Goal: Download file/media

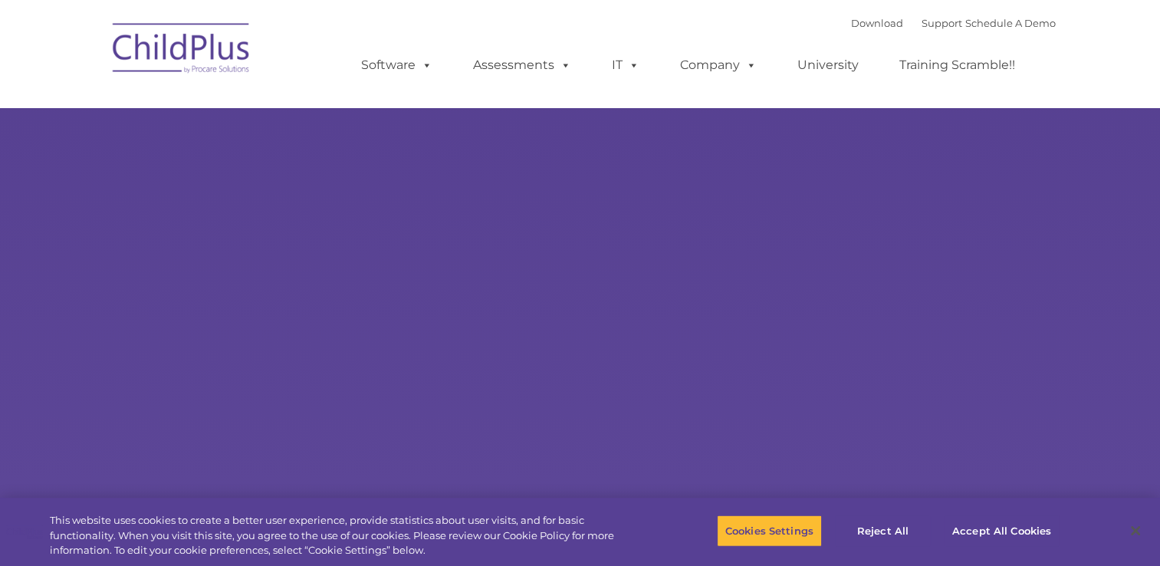
select select "MEDIUM"
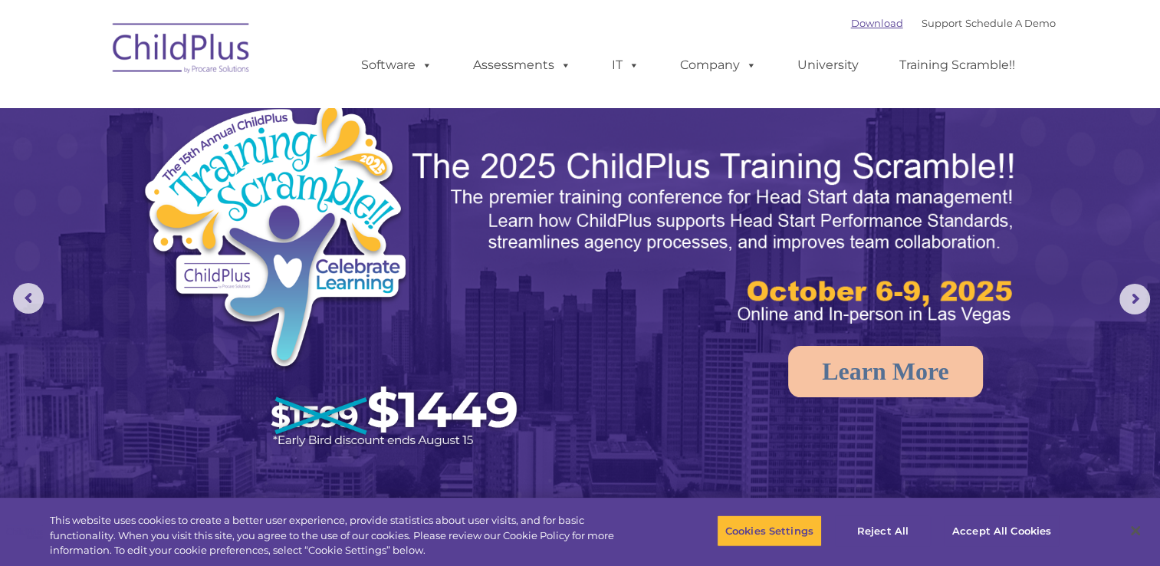
click at [851, 25] on link "Download" at bounding box center [877, 23] width 52 height 12
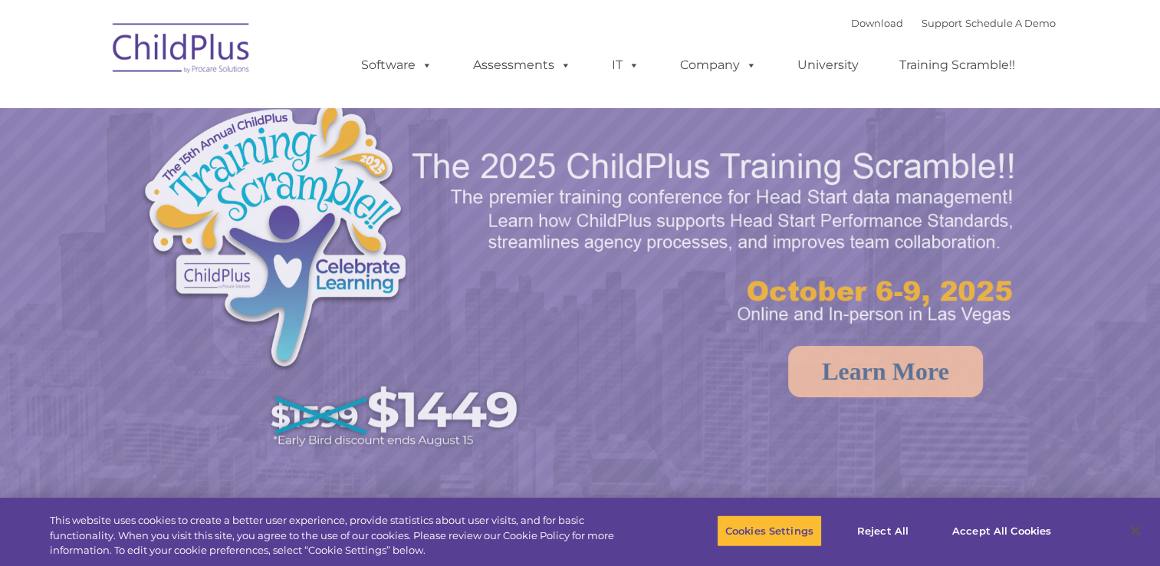
select select "MEDIUM"
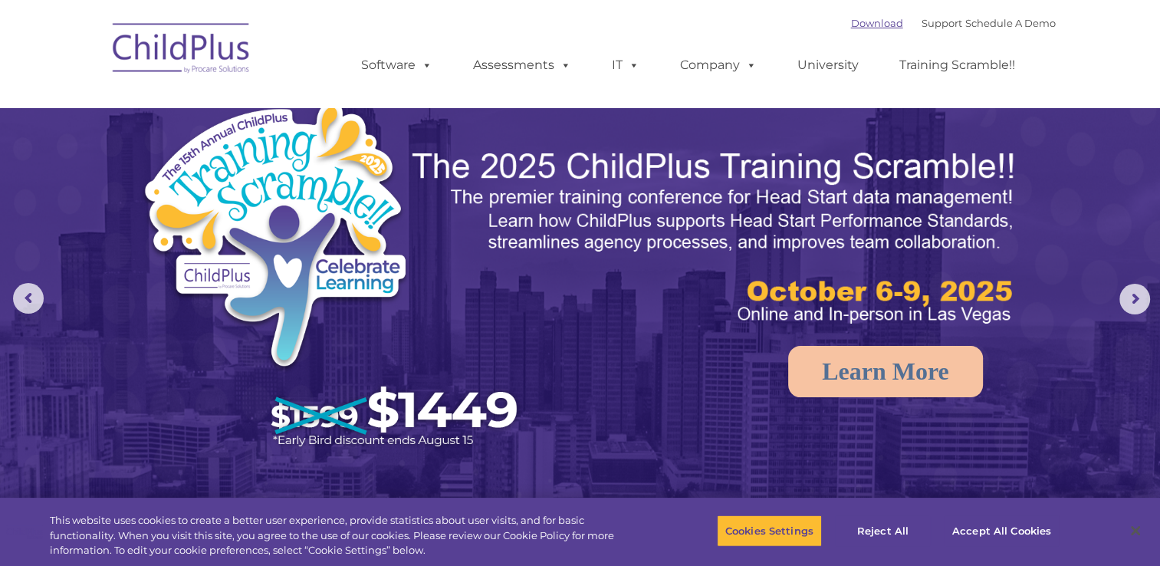
click at [851, 25] on link "Download" at bounding box center [877, 23] width 52 height 12
